Goal: Task Accomplishment & Management: Complete application form

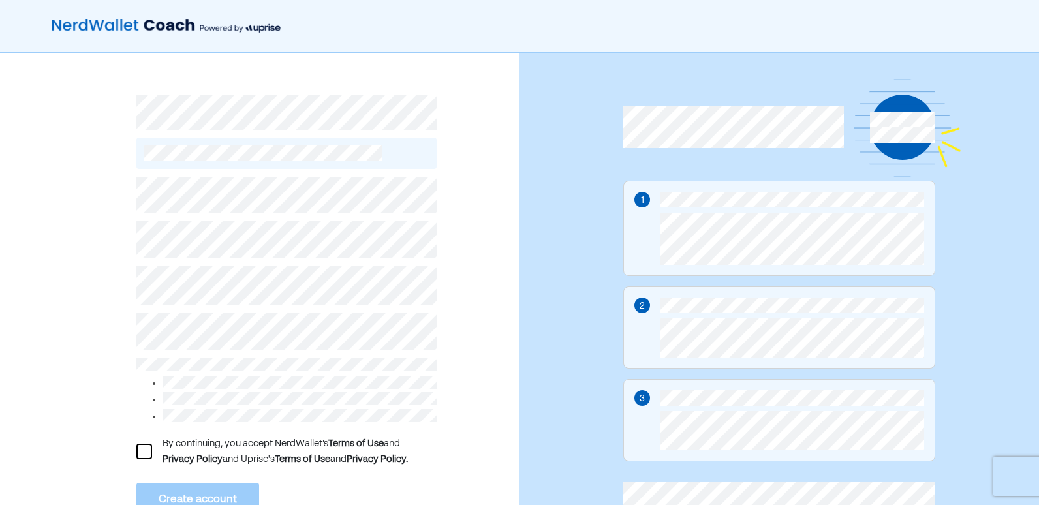
click at [148, 447] on div at bounding box center [144, 452] width 16 height 16
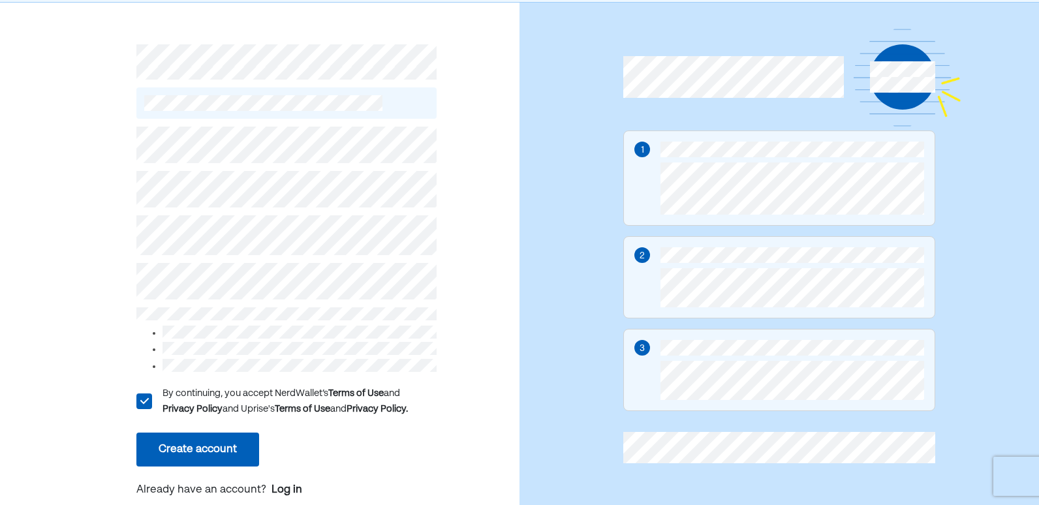
click at [191, 441] on button "Create account" at bounding box center [197, 450] width 123 height 34
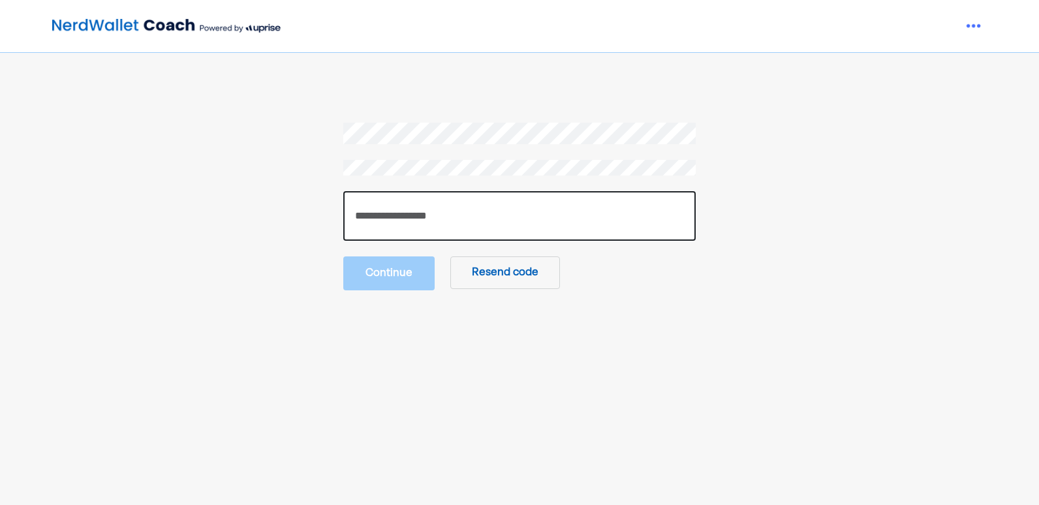
click at [419, 215] on input "number" at bounding box center [519, 216] width 353 height 50
click at [401, 224] on input "number" at bounding box center [519, 216] width 353 height 50
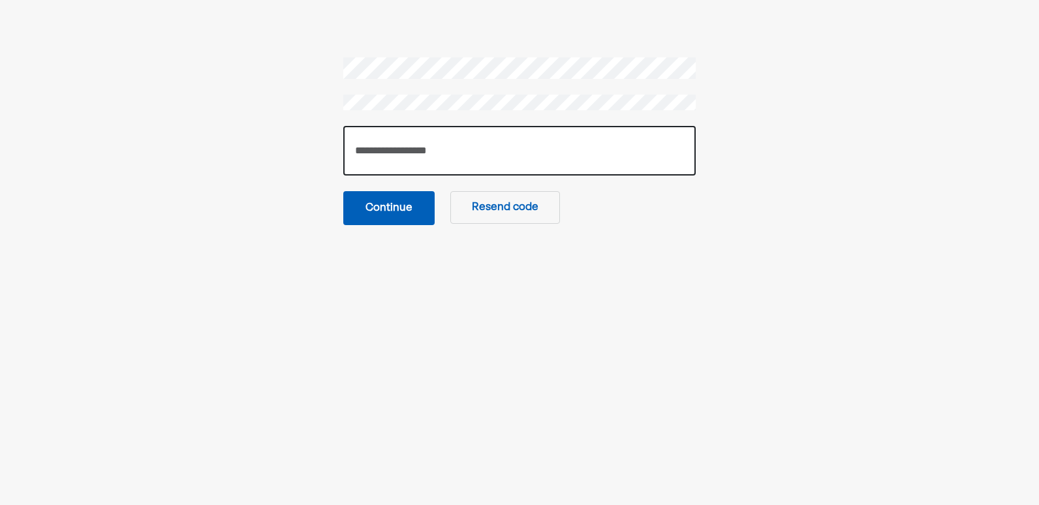
type input "******"
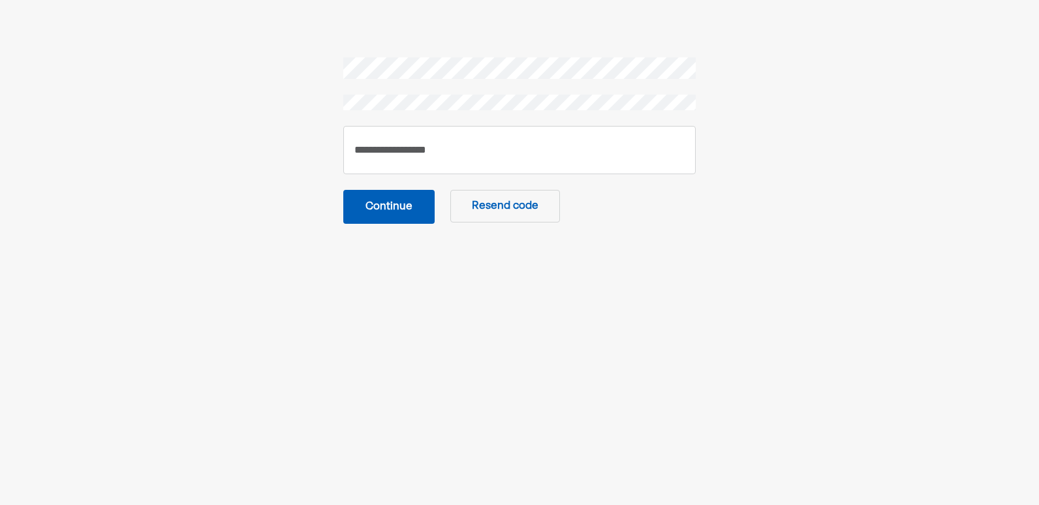
click at [391, 212] on button "Continue" at bounding box center [388, 207] width 91 height 34
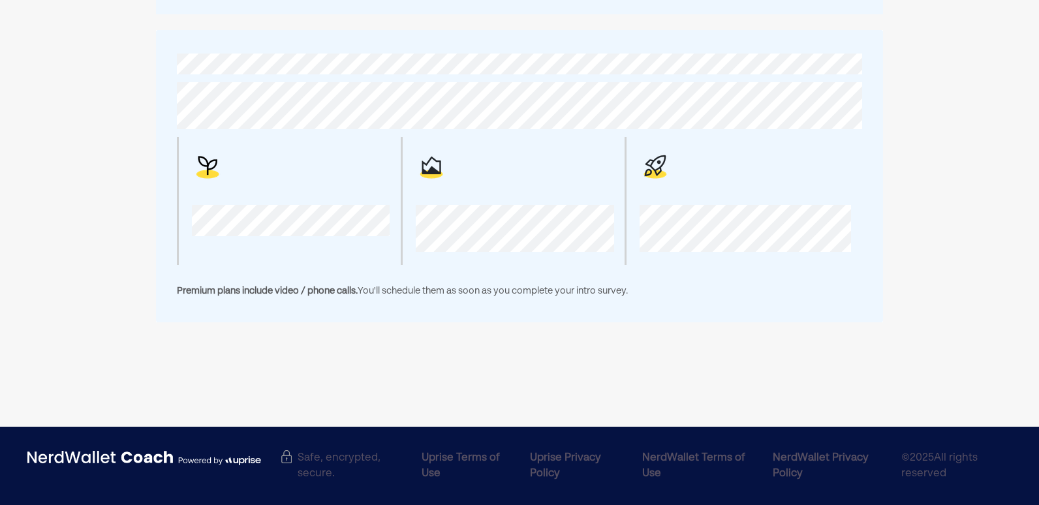
scroll to position [69, 0]
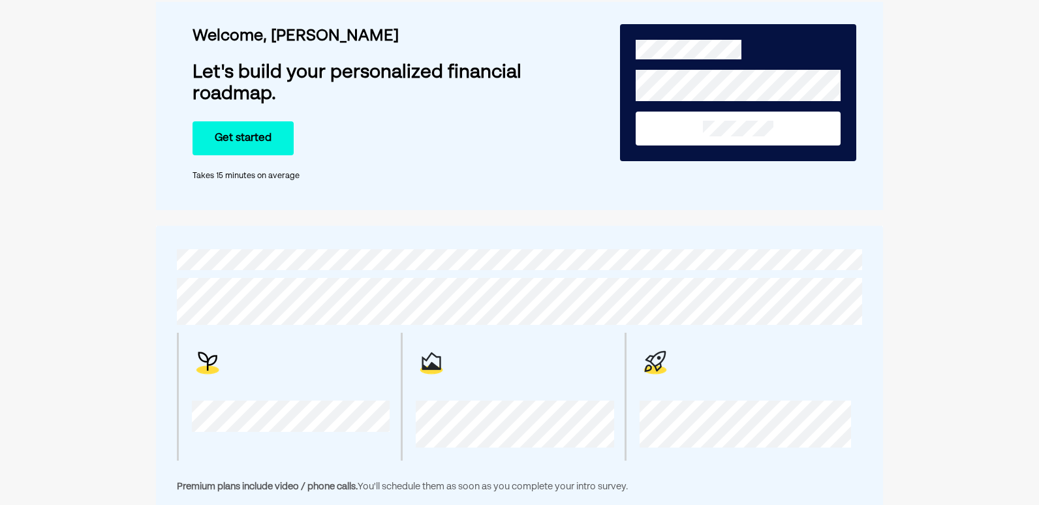
click at [259, 135] on button "Get started" at bounding box center [243, 138] width 101 height 34
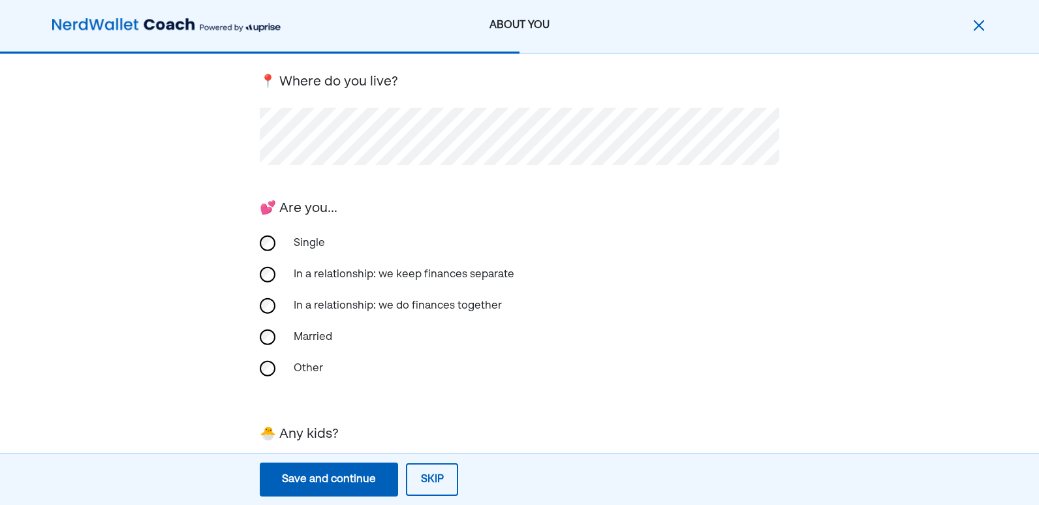
scroll to position [261, 0]
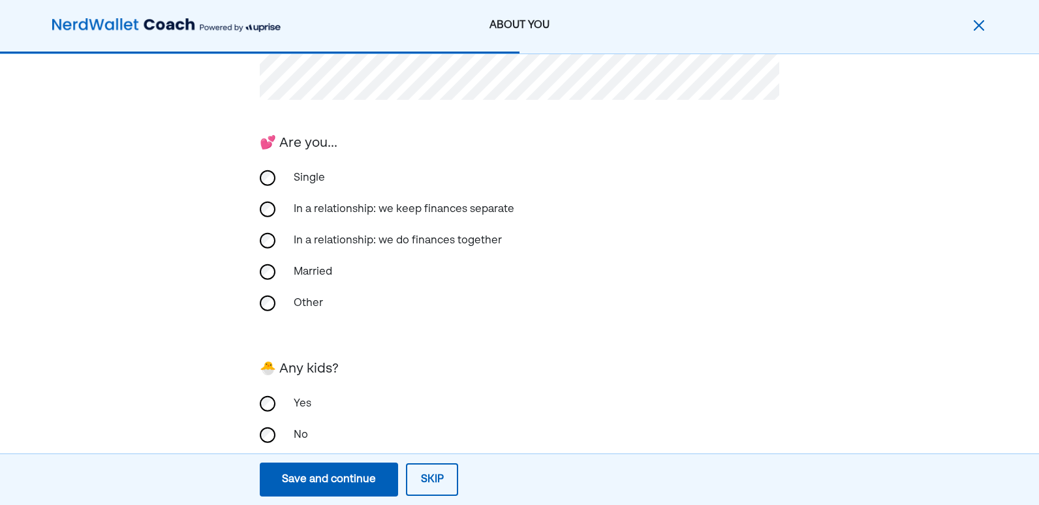
click at [300, 308] on div "Other" at bounding box center [351, 303] width 131 height 31
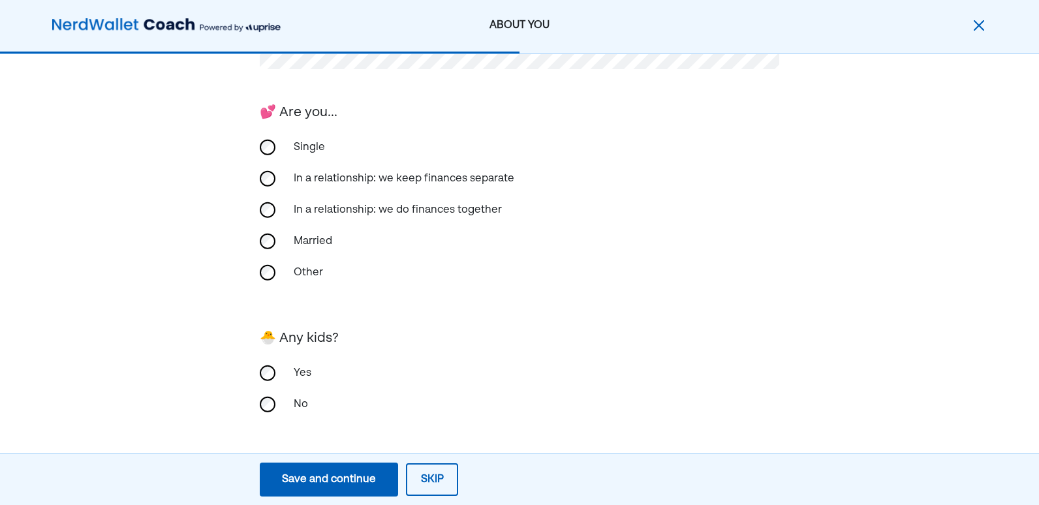
click at [275, 370] on div "Yes" at bounding box center [520, 373] width 520 height 31
click at [325, 477] on div "Save and continue" at bounding box center [329, 480] width 94 height 16
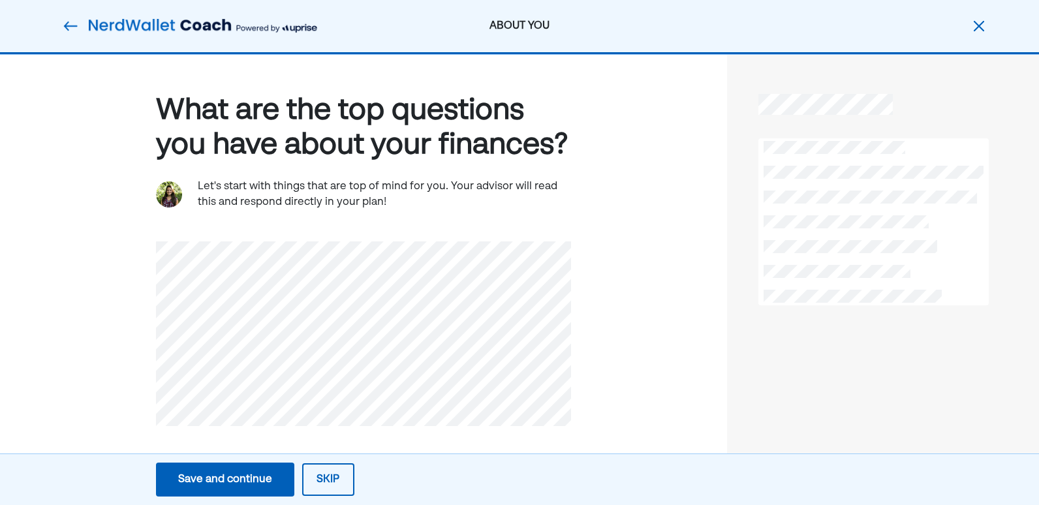
scroll to position [0, 0]
click at [332, 488] on button "Skip" at bounding box center [328, 480] width 52 height 33
